Goal: Check status: Check status

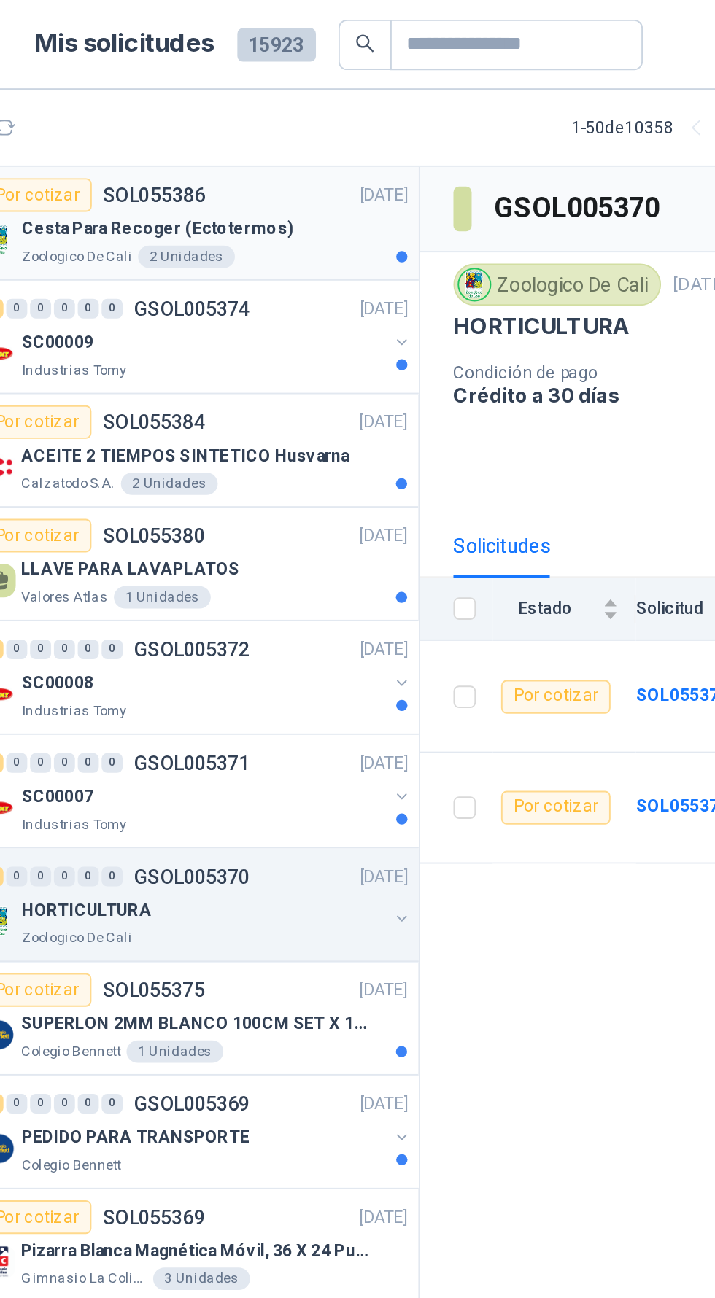
click at [252, 128] on div "Zoologico De Cali 2 Unidades" at bounding box center [196, 134] width 201 height 12
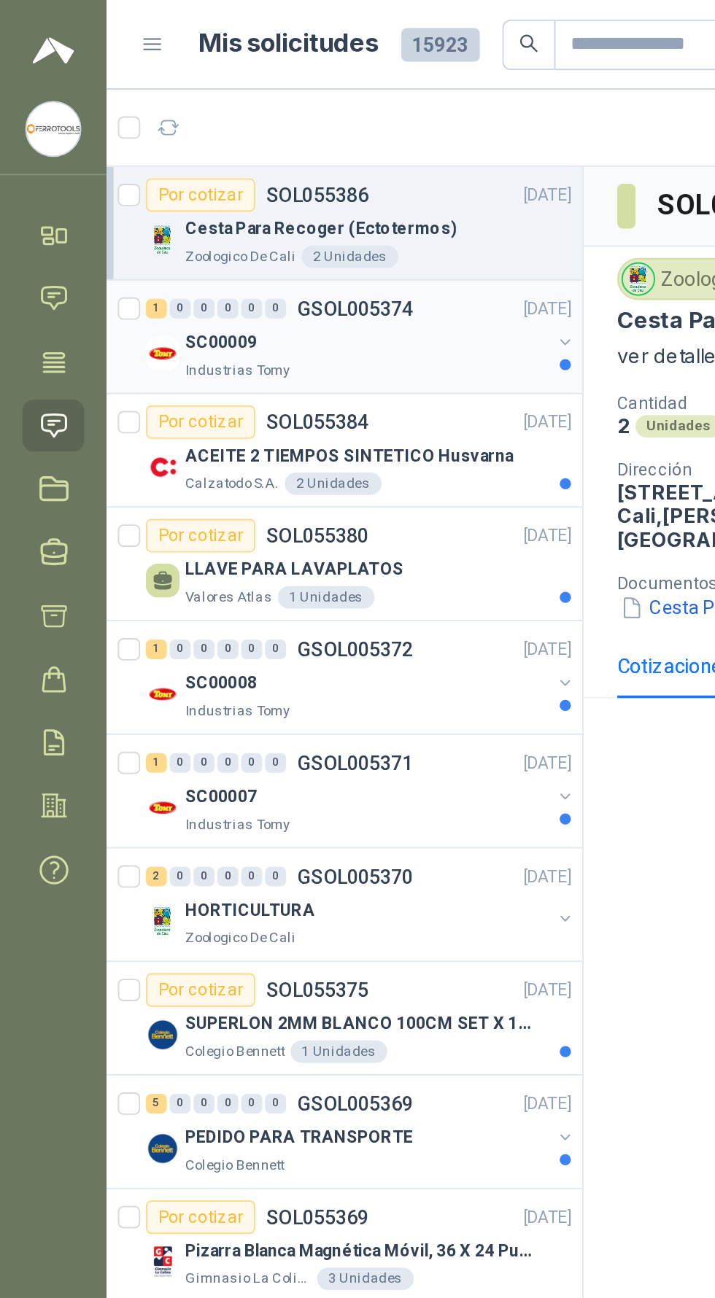
click at [251, 174] on div "SC00009" at bounding box center [190, 178] width 189 height 18
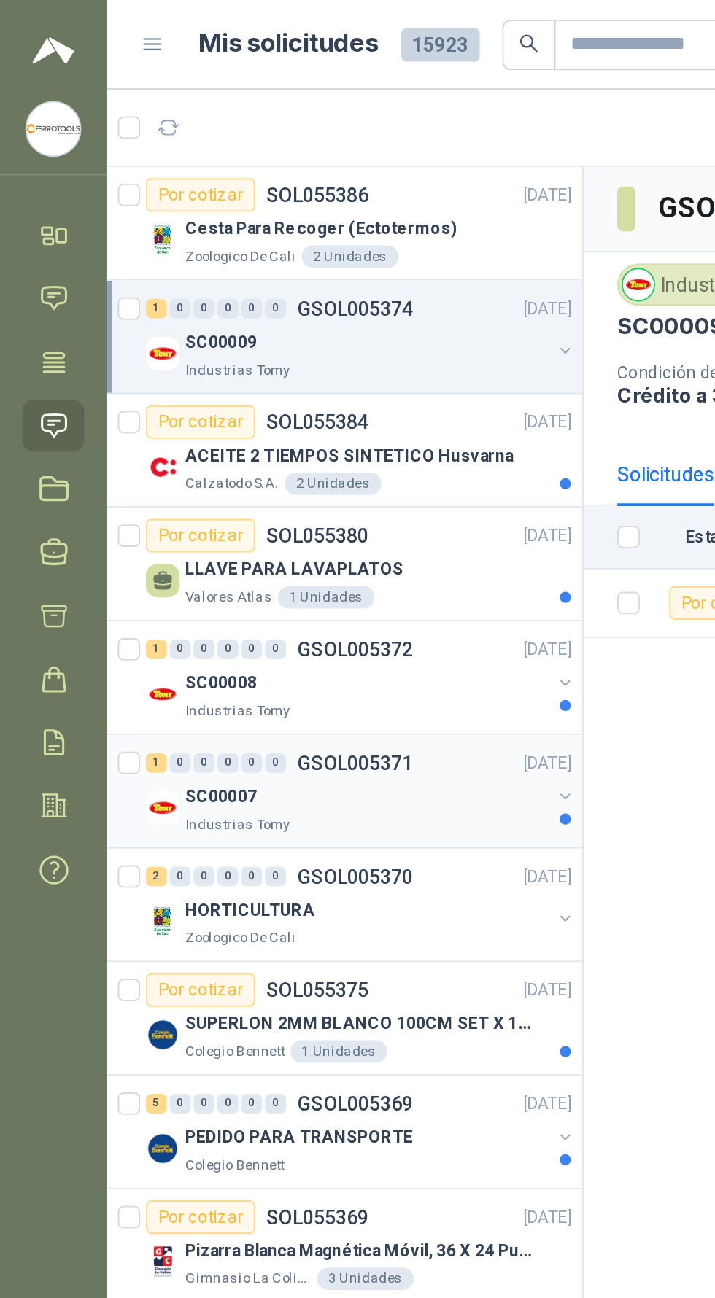
click at [238, 417] on div "SC00007" at bounding box center [190, 414] width 189 height 18
